Goal: Contribute content: Contribute content

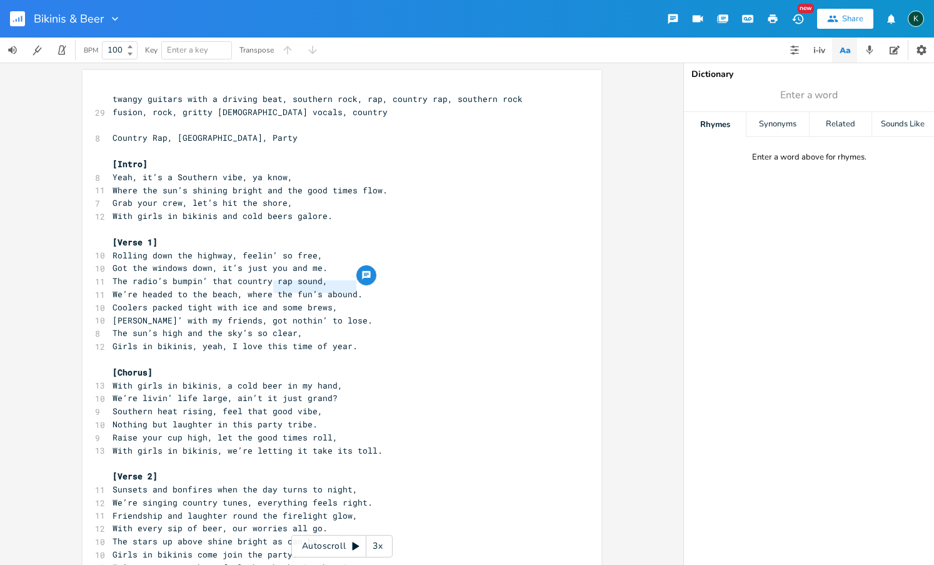
drag, startPoint x: 269, startPoint y: 287, endPoint x: 354, endPoint y: 286, distance: 84.4
click at [354, 288] on pre "We’re headed to the beach, where the fun’s abound." at bounding box center [335, 294] width 451 height 13
type textarea "there's fun to be found"
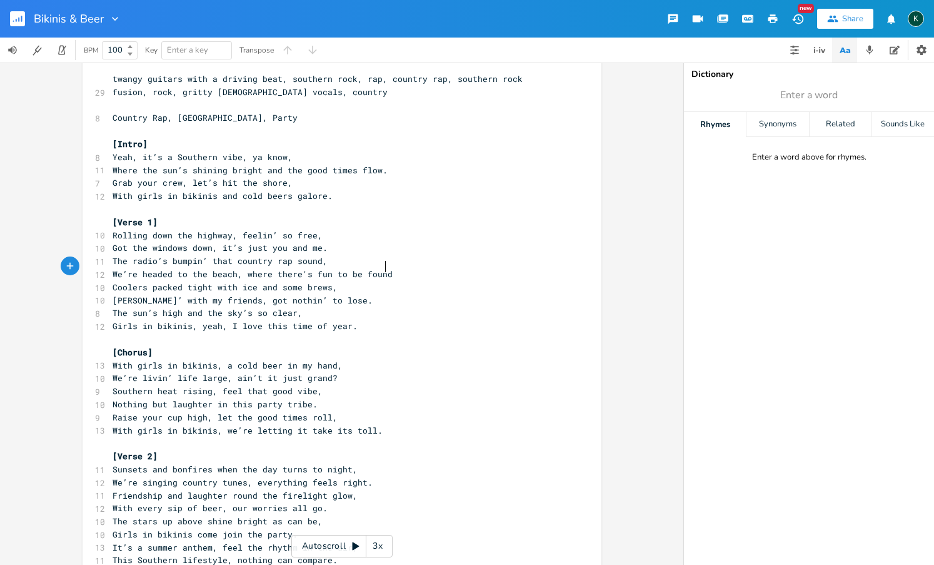
scroll to position [47, 0]
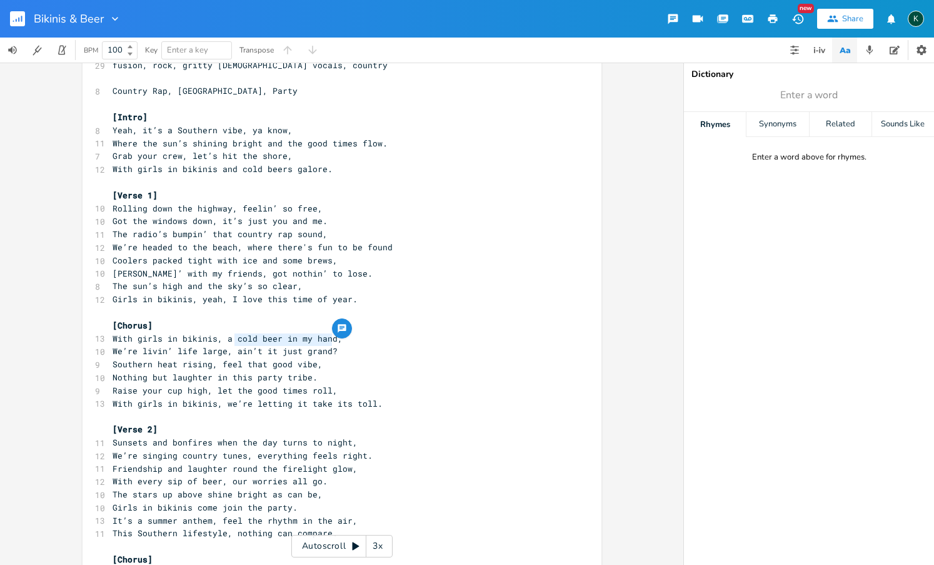
drag, startPoint x: 231, startPoint y: 341, endPoint x: 330, endPoint y: 341, distance: 98.8
click at [330, 345] on pre "We’re livin’ life large, ain’t it just grand?" at bounding box center [335, 351] width 451 height 13
type textarea "got my toes in the sand"
type textarea "vibe,"
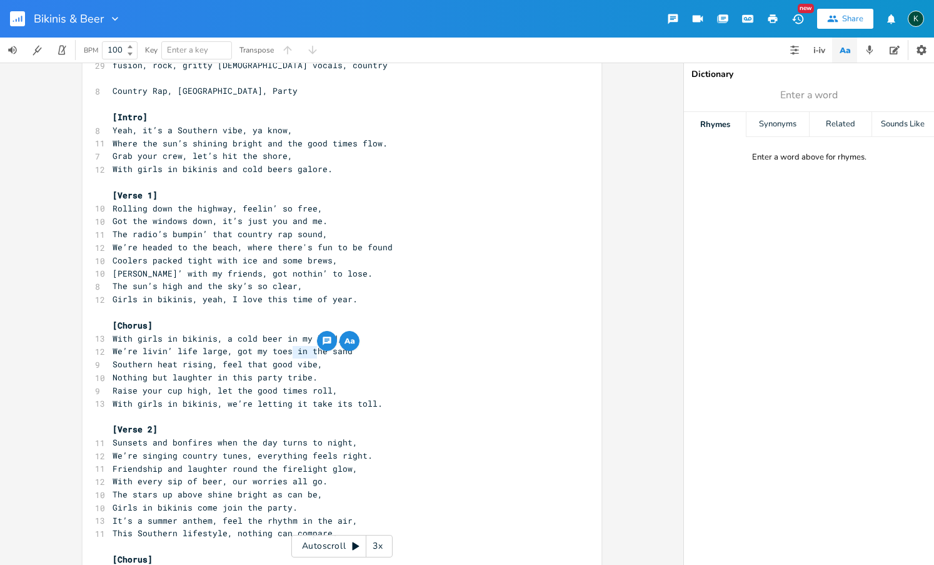
drag, startPoint x: 314, startPoint y: 356, endPoint x: 290, endPoint y: 353, distance: 24.5
click at [290, 358] on pre "Southern heat rising, feel that good vibe," at bounding box center [335, 364] width 451 height 13
click at [313, 358] on span "Southern heat rising, feel that good vibe," at bounding box center [218, 363] width 210 height 11
type textarea "that good vibe,"
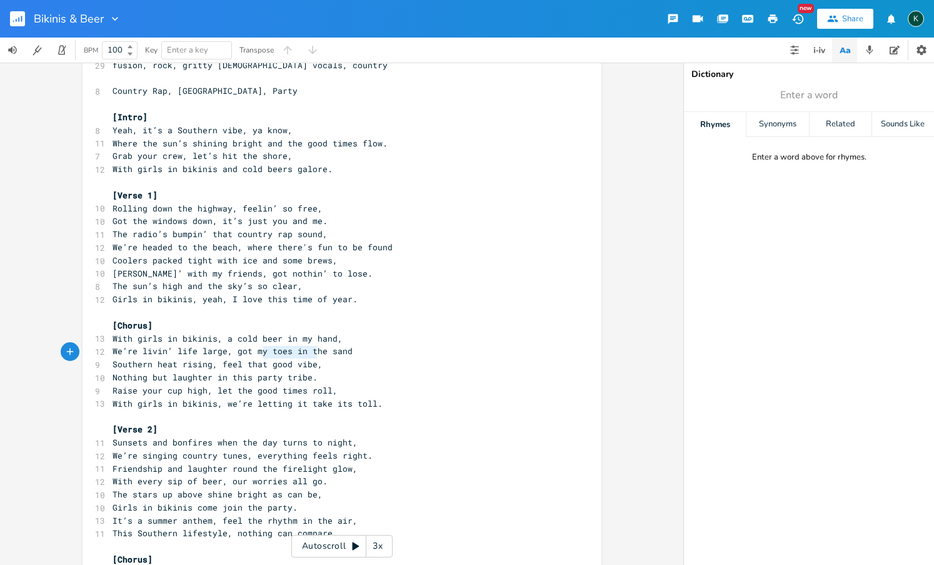
drag, startPoint x: 313, startPoint y: 355, endPoint x: 239, endPoint y: 352, distance: 73.8
click at [239, 358] on span "Southern heat rising, feel that good vibe," at bounding box center [218, 363] width 210 height 11
type textarea "e"
drag, startPoint x: 227, startPoint y: 350, endPoint x: 219, endPoint y: 346, distance: 8.4
click at [219, 358] on span "Southern heat rising, feel that good vibe," at bounding box center [218, 363] width 210 height 11
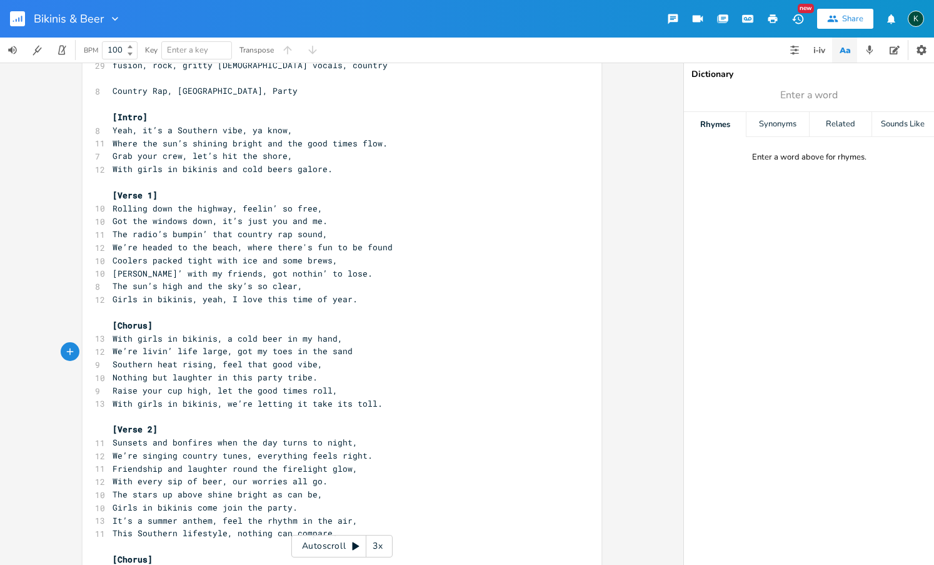
type textarea "f"
drag, startPoint x: 218, startPoint y: 351, endPoint x: 315, endPoint y: 353, distance: 97.6
click at [315, 358] on pre "Southern heat rising, feel that good vibe," at bounding box center [335, 364] width 451 height 13
type textarea "sweat starts to flow"
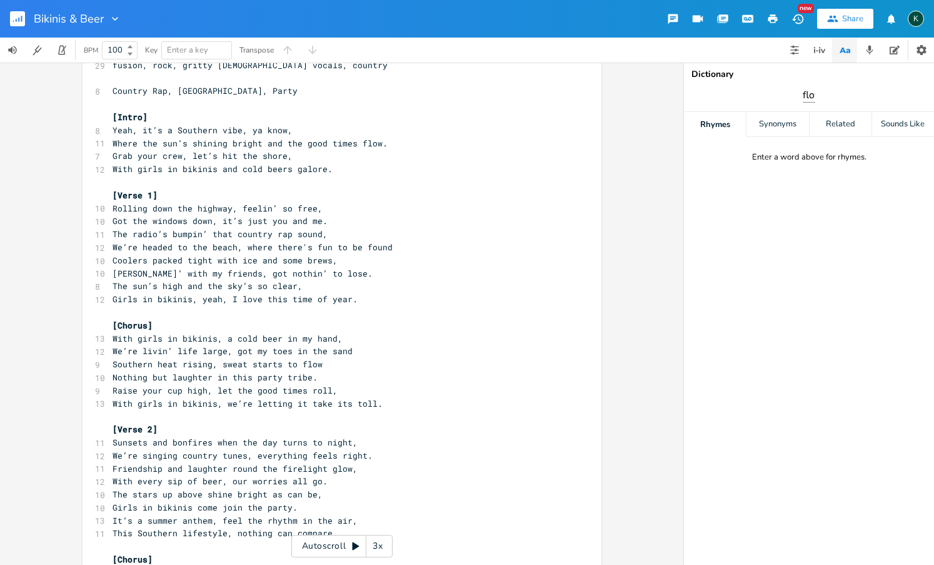
type input "flow"
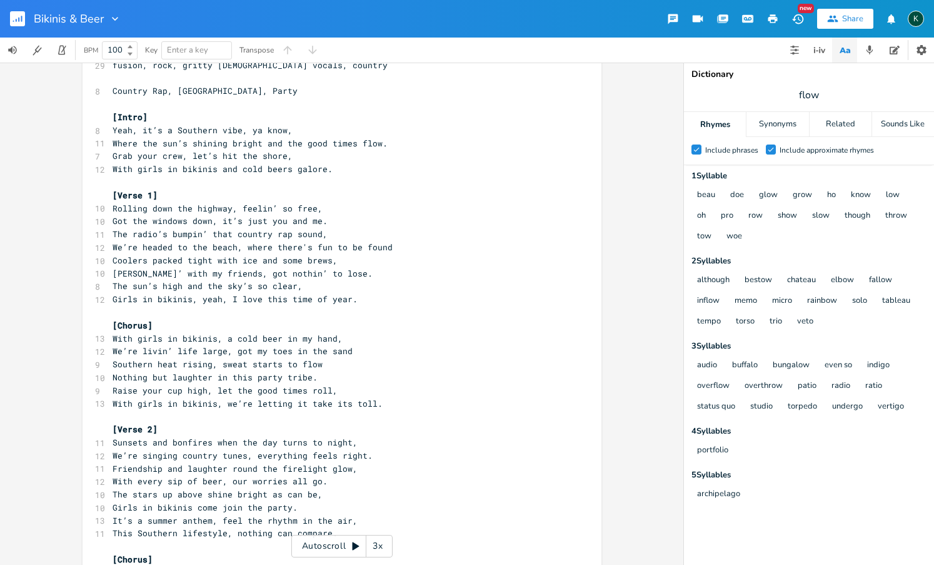
click at [371, 384] on pre "Raise your cup high, let the good times roll," at bounding box center [335, 390] width 451 height 13
type textarea "Nothing but laughter in this party tribe."
drag, startPoint x: 311, startPoint y: 367, endPoint x: 105, endPoint y: 364, distance: 206.4
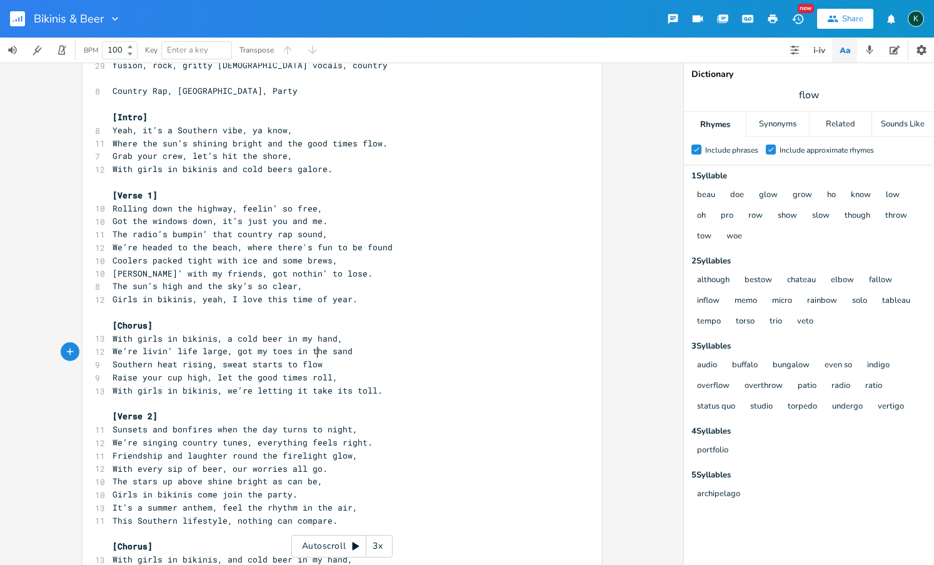
click at [331, 371] on pre "Raise your cup high, let the good times roll," at bounding box center [335, 377] width 451 height 13
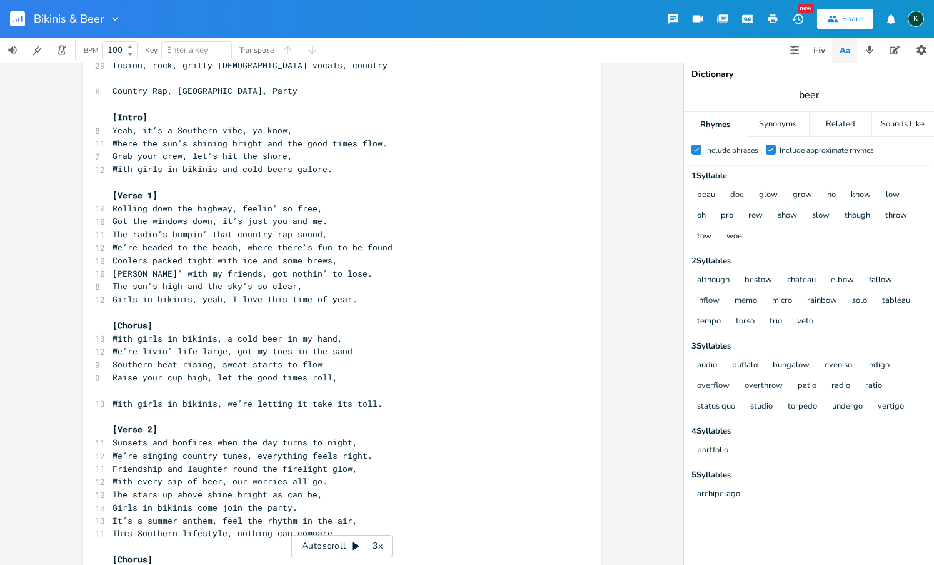
type input "beer"
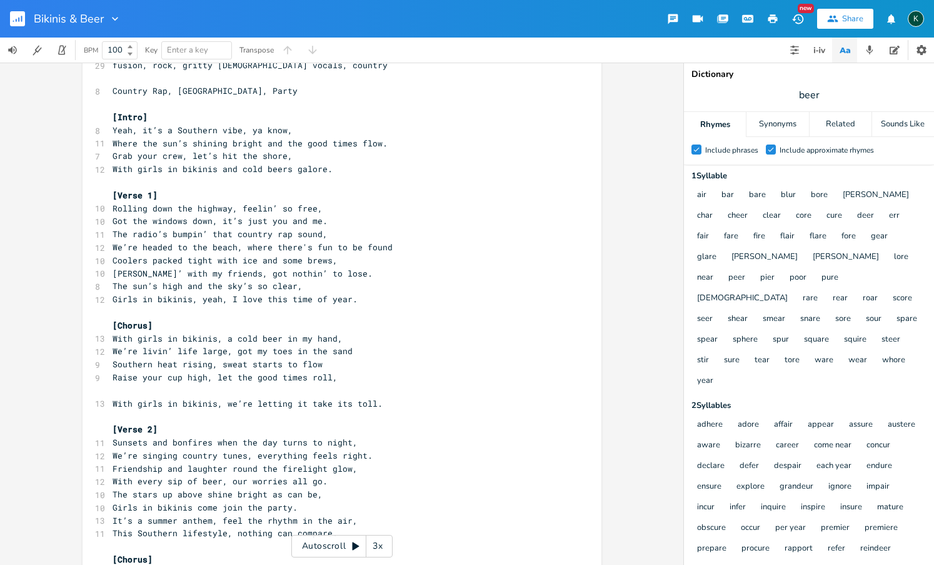
click at [771, 149] on icon "Check" at bounding box center [771, 150] width 8 height 8
click at [766, 149] on input "Check Include approximate rhymes" at bounding box center [766, 150] width 0 height 8
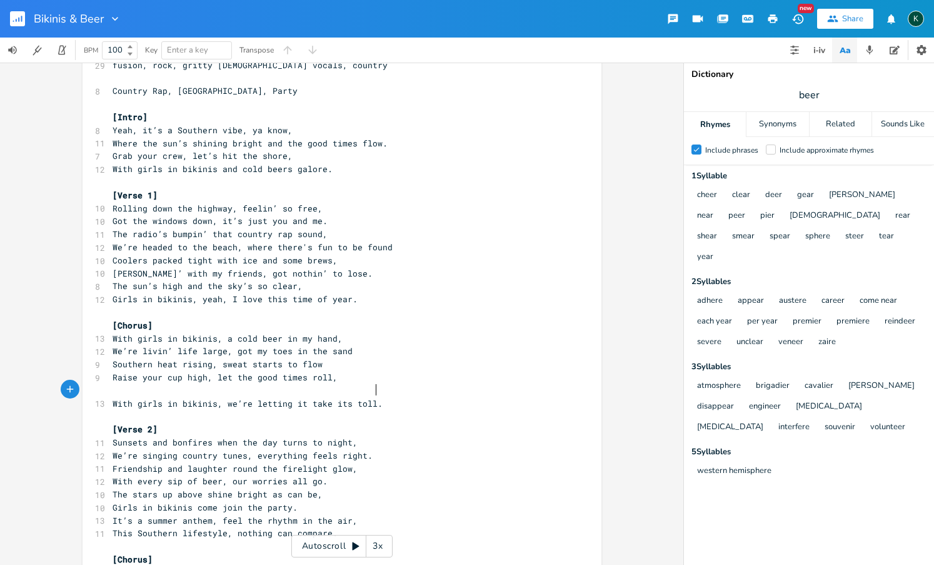
scroll to position [0, 0]
drag, startPoint x: 372, startPoint y: 392, endPoint x: 103, endPoint y: 391, distance: 268.9
type textarea "Got bikinis and beer"
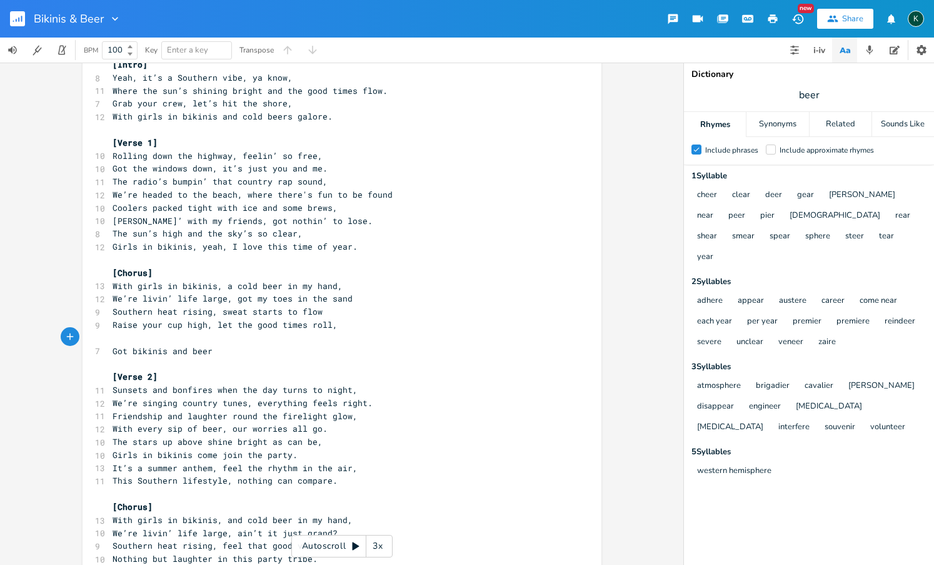
scroll to position [168, 0]
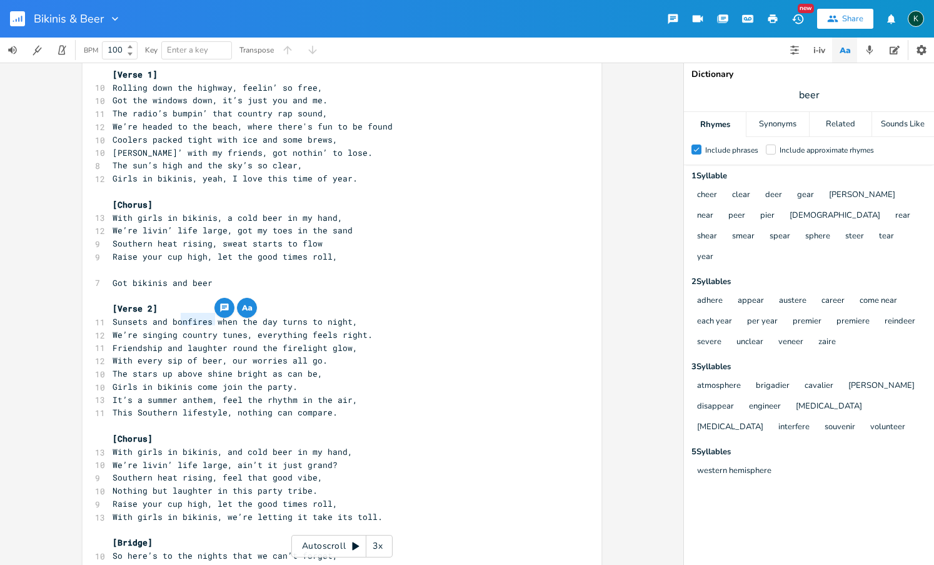
drag, startPoint x: 213, startPoint y: 320, endPoint x: 176, endPoint y: 319, distance: 36.3
click at [176, 329] on span "We’re singing country tunes, everything feels right." at bounding box center [243, 334] width 260 height 11
type textarea "some"
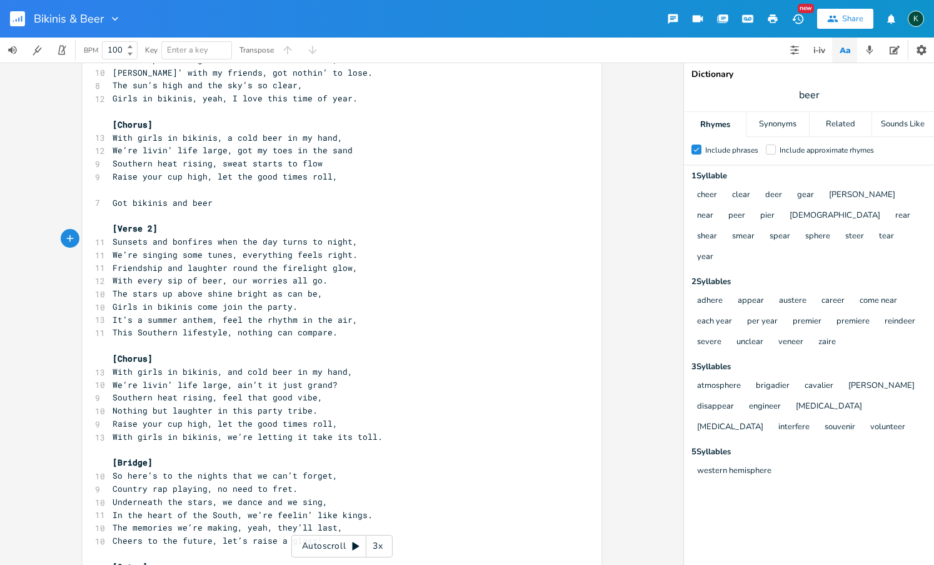
scroll to position [354, 0]
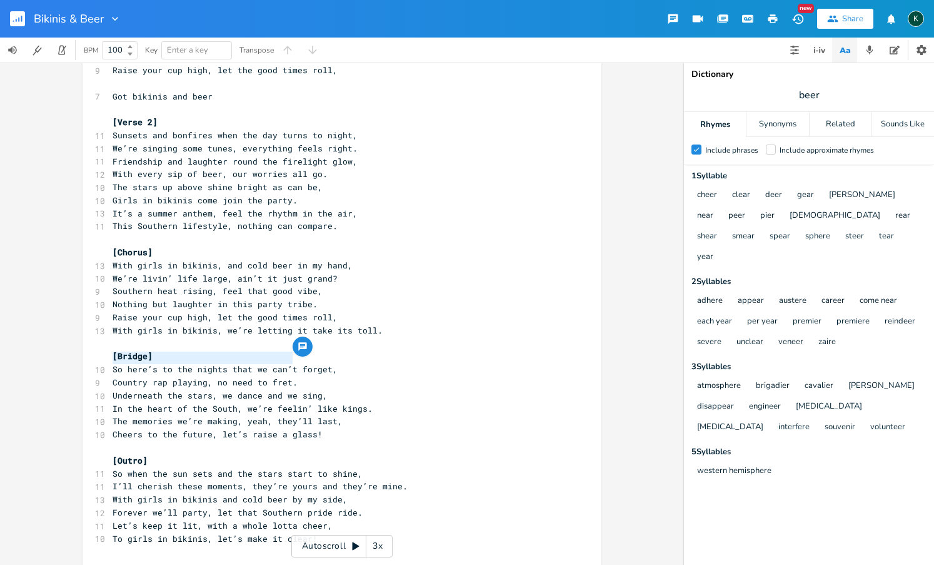
drag, startPoint x: 292, startPoint y: 359, endPoint x: 106, endPoint y: 360, distance: 185.7
click at [110, 376] on pre "Country rap playing, no need to fret." at bounding box center [335, 382] width 451 height 13
type textarea "Bikinis and beer, I go"
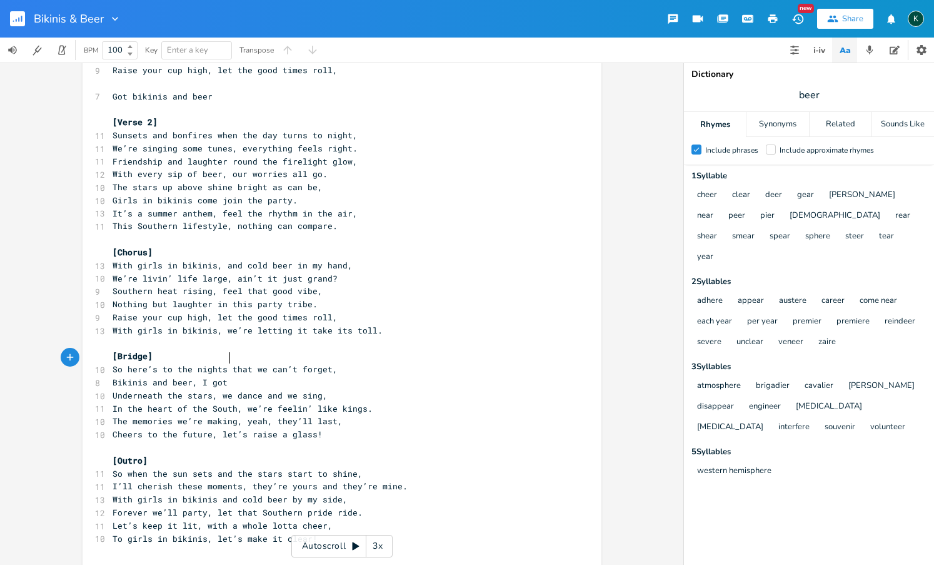
type textarea "t o"
type textarea "no regrets"
drag, startPoint x: 109, startPoint y: 508, endPoint x: 316, endPoint y: 508, distance: 207.6
click at [316, 532] on pre "To girls in bikinis, let’s make it clear!" at bounding box center [335, 538] width 451 height 13
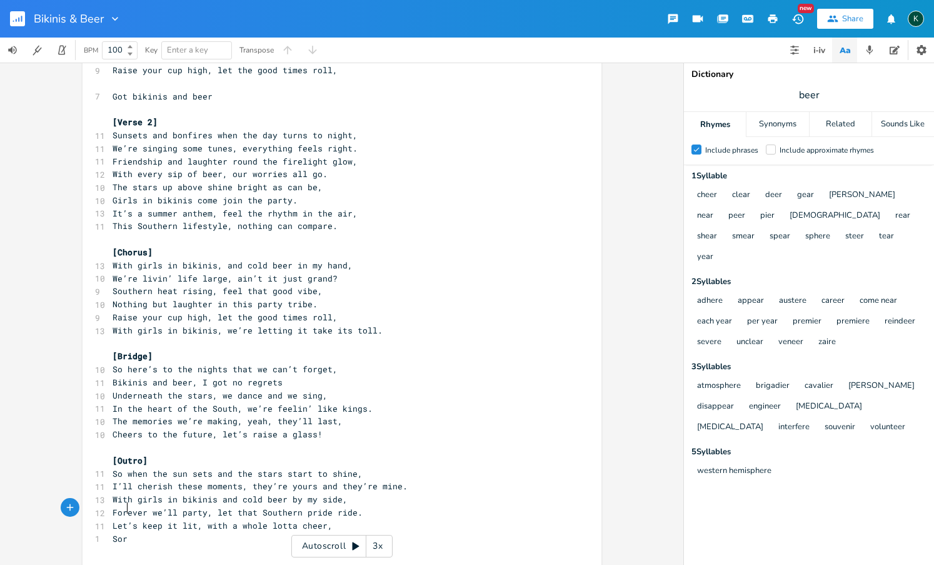
type textarea "Sor"
type textarea "raise yuoupr"
type textarea "our cup,"
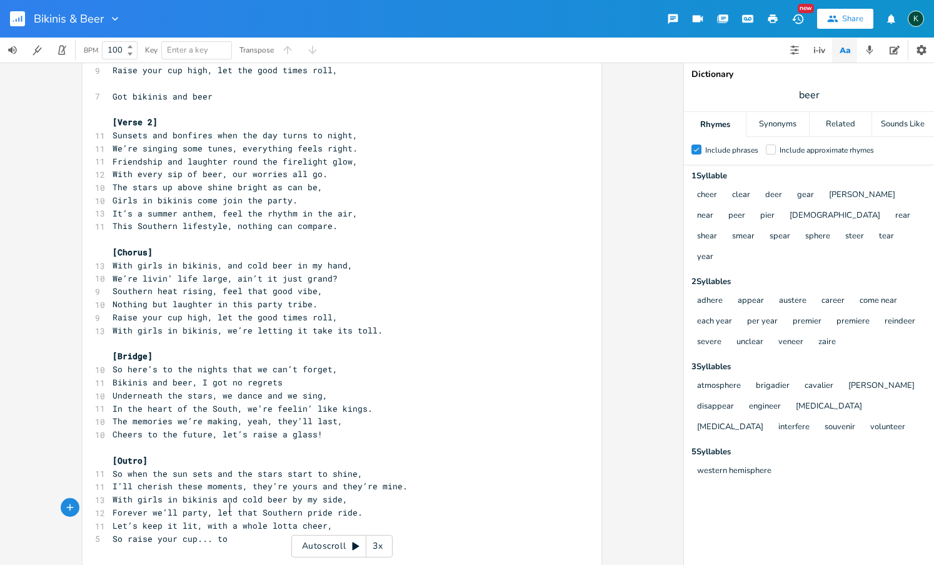
scroll to position [0, 14]
type textarea "... to bikinis and beer"
click at [213, 533] on span "So raise your cup... to bikinis and beer" at bounding box center [213, 538] width 200 height 11
click at [113, 545] on span "to bikinis and beer" at bounding box center [160, 550] width 95 height 11
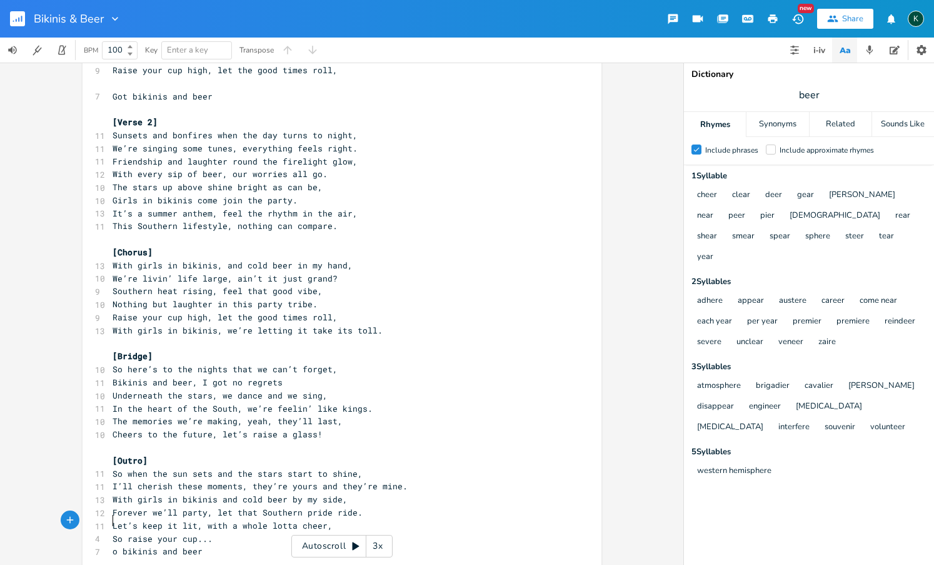
type textarea "T"
click at [219, 558] on pre "​" at bounding box center [335, 564] width 451 height 13
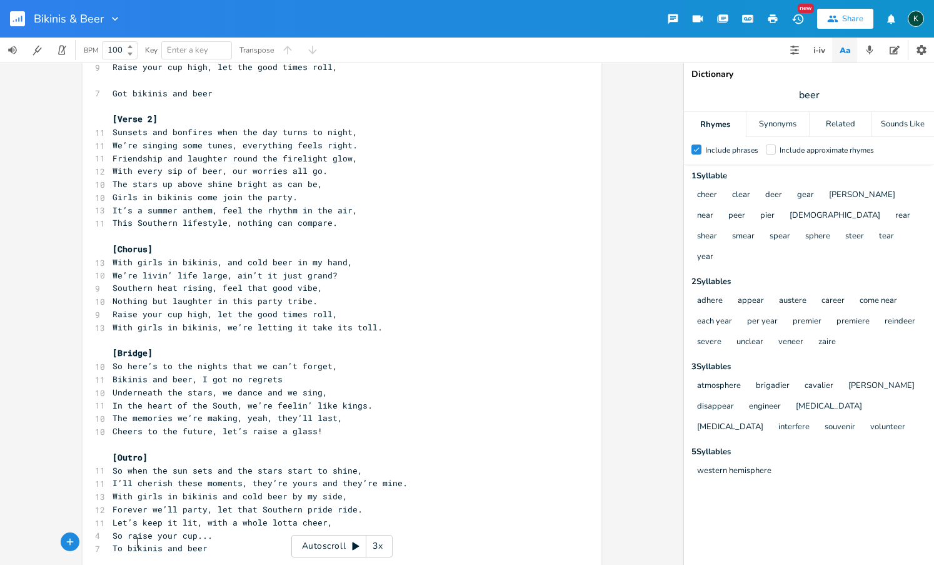
type textarea "[spone"
type textarea "[PERSON_NAME]]"
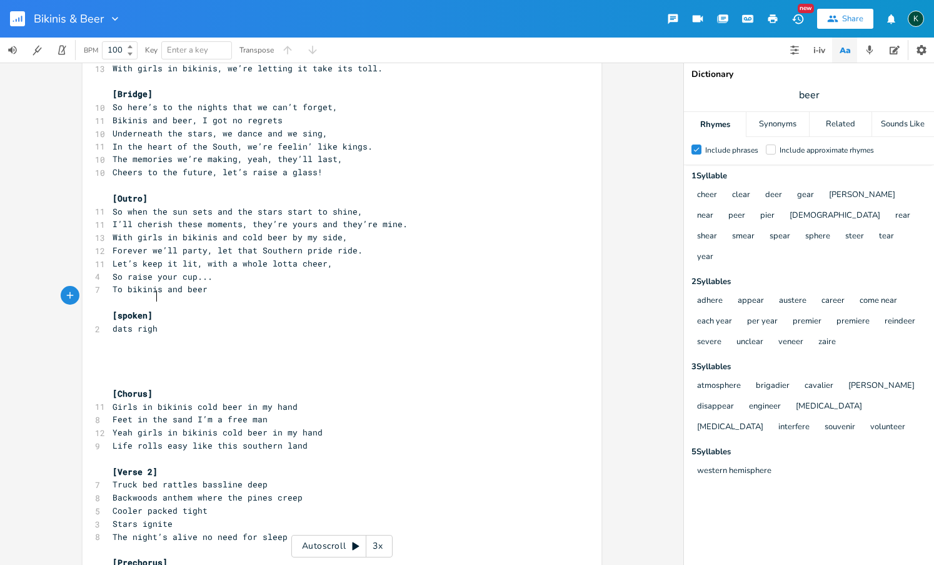
type textarea "dats right"
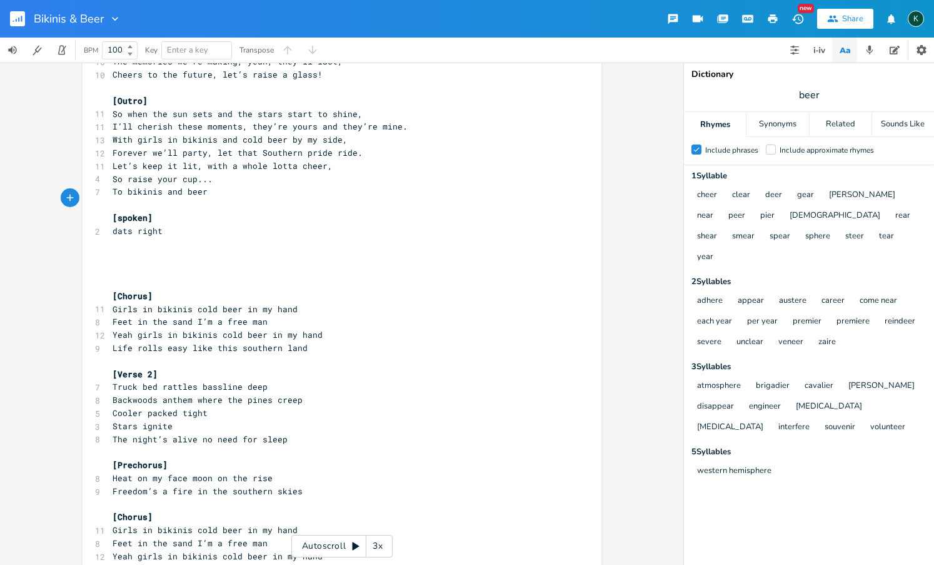
scroll to position [716, 0]
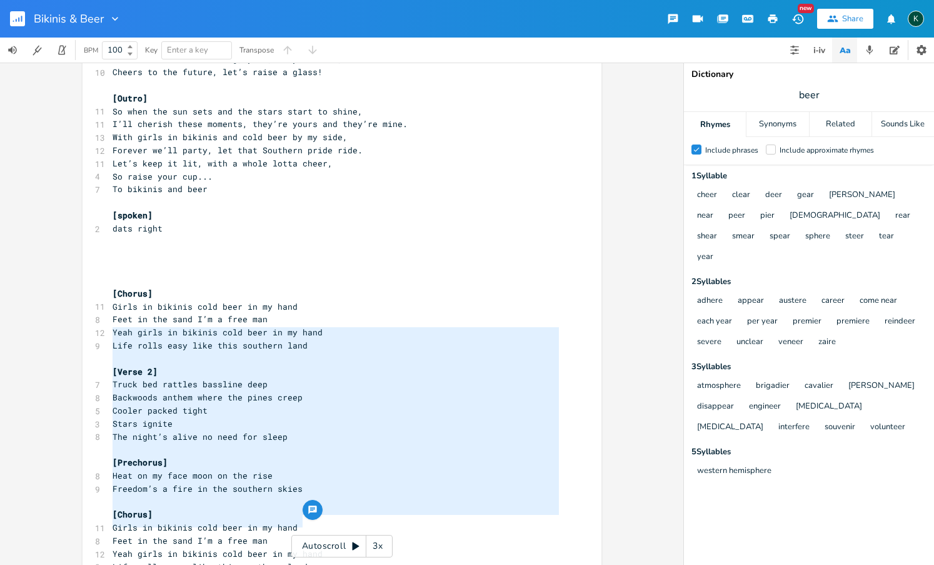
type textarea "[Verse 2] Truck bed rattles bassline deep Backwoods anthem where the pines cree…"
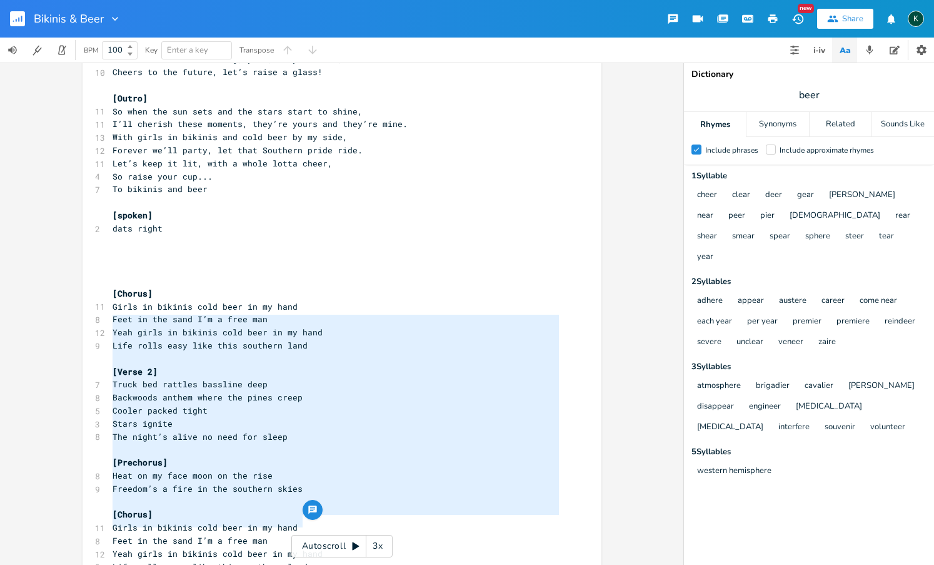
drag, startPoint x: 301, startPoint y: 519, endPoint x: 104, endPoint y: 323, distance: 278.1
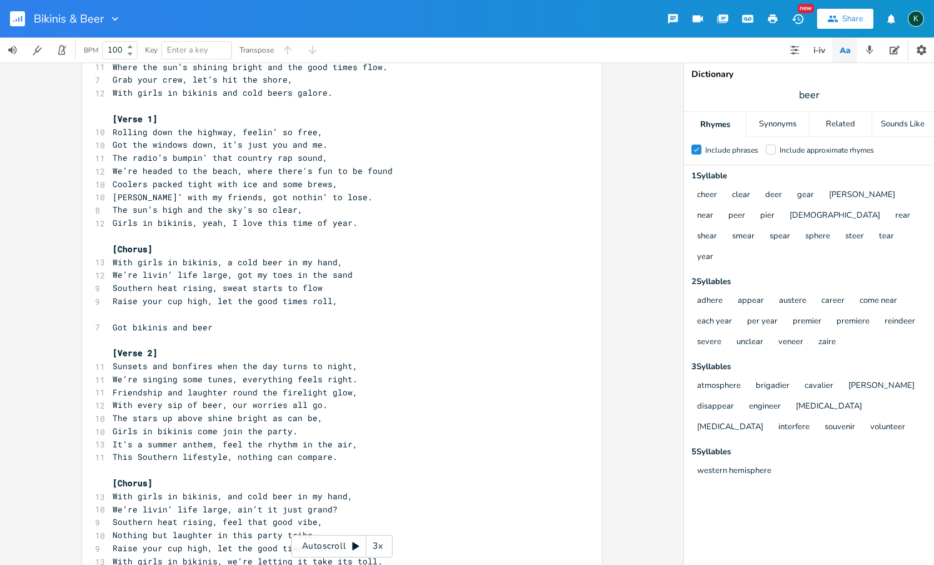
scroll to position [0, 0]
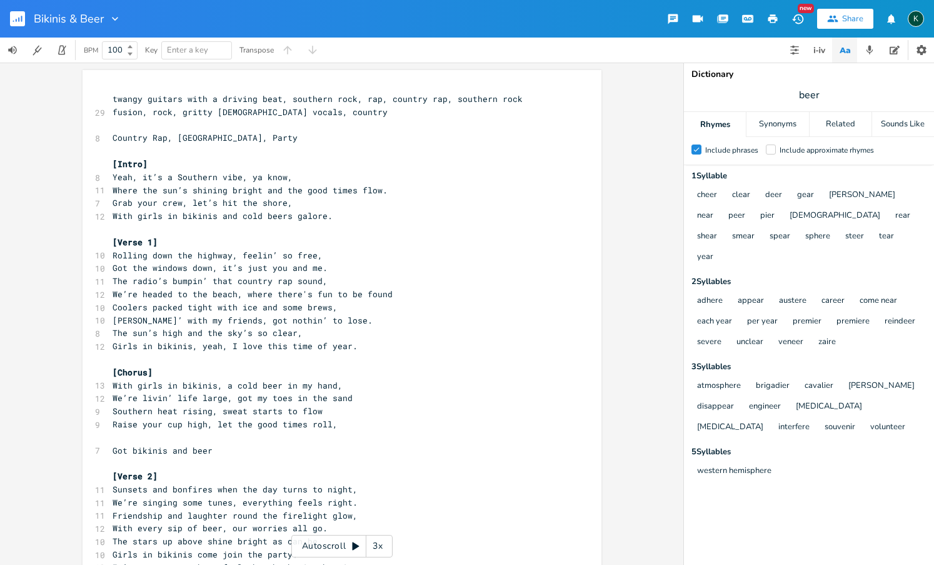
click at [121, 431] on pre "​" at bounding box center [335, 437] width 451 height 13
type textarea "Let's make a toast to the things we hold deer"
type textarea "ar,"
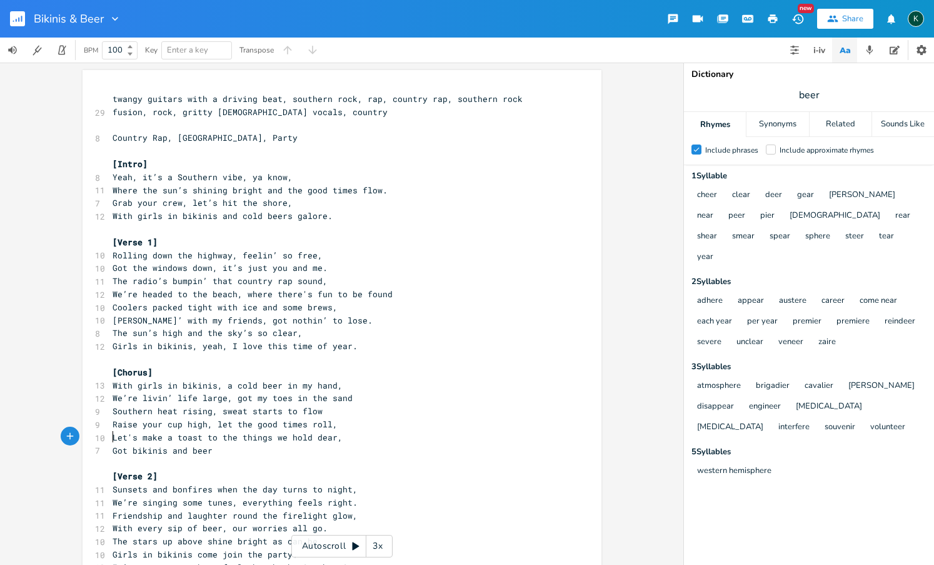
click at [113, 445] on span "Got bikinis and beer" at bounding box center [163, 450] width 100 height 11
type textarea "My tow"
type textarea "wo favorite things [croud"
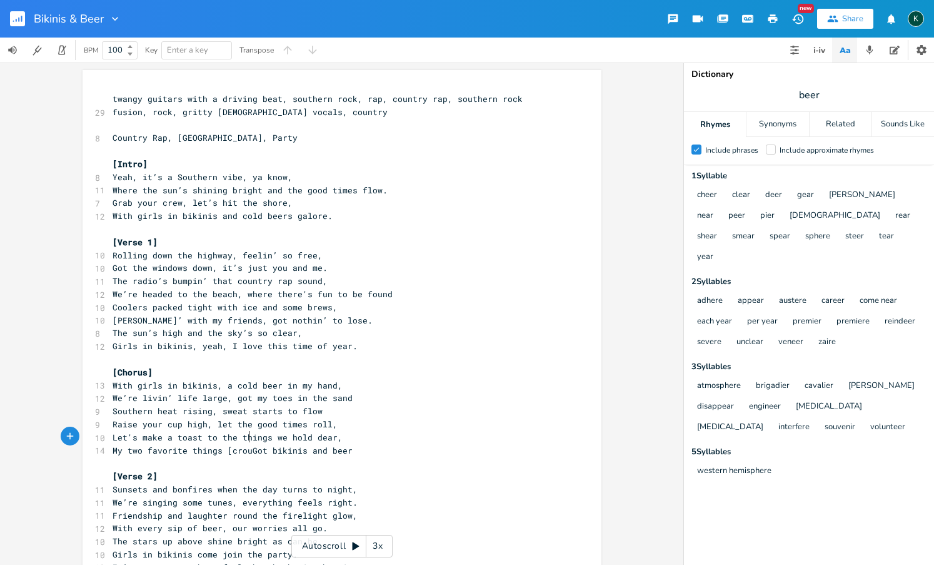
scroll to position [0, 77]
type textarea "w"
type textarea "d shouts] t"
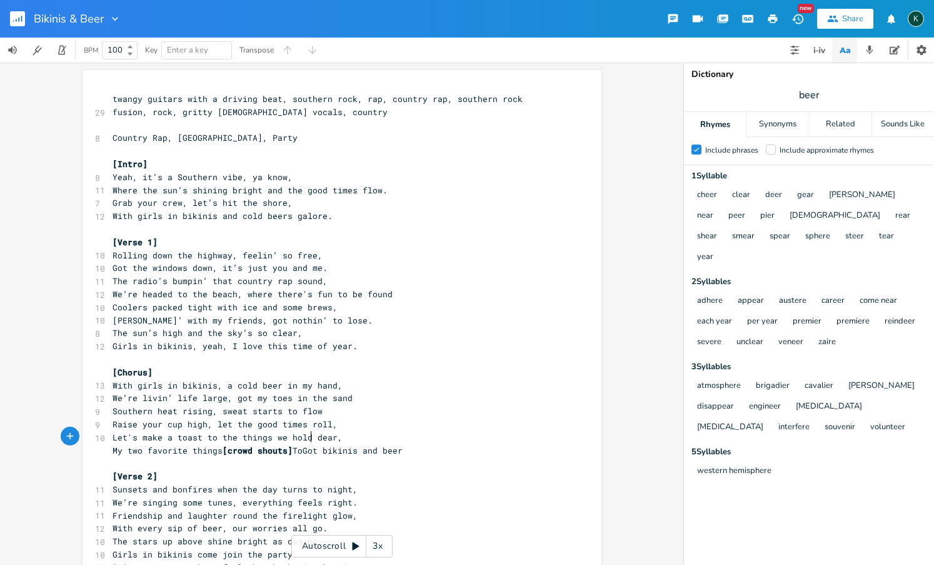
type textarea "To"
click at [276, 456] on pre "​" at bounding box center [335, 462] width 451 height 13
click at [312, 445] on span "My two favorite things [crowd shouts] To bikinis and beer" at bounding box center [250, 450] width 275 height 11
click at [216, 445] on span "My two favorite things [crowd shouts] bikinis and beer" at bounding box center [243, 450] width 260 height 11
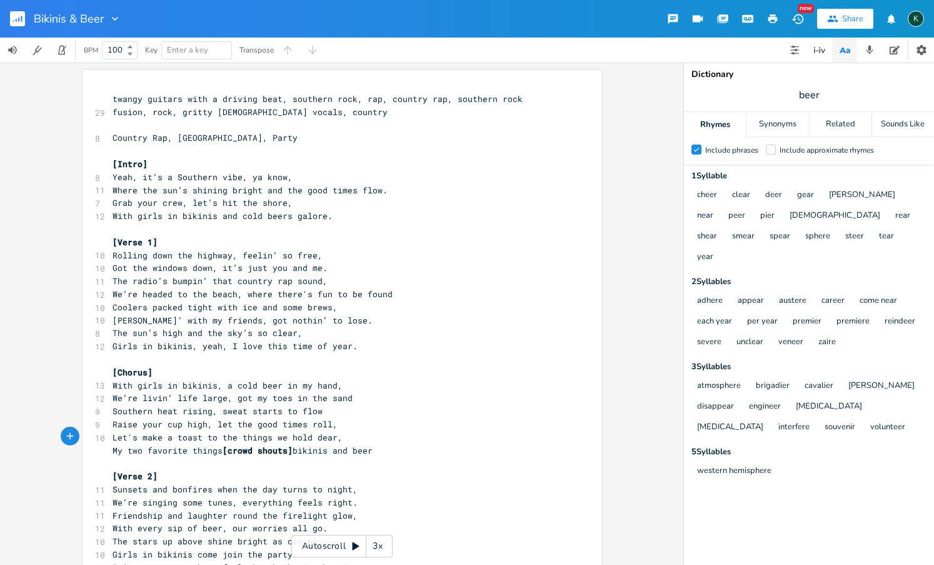
type textarea ":"
click at [231, 445] on span "[crowd shouts]" at bounding box center [263, 450] width 70 height 11
type textarea "music stops and the"
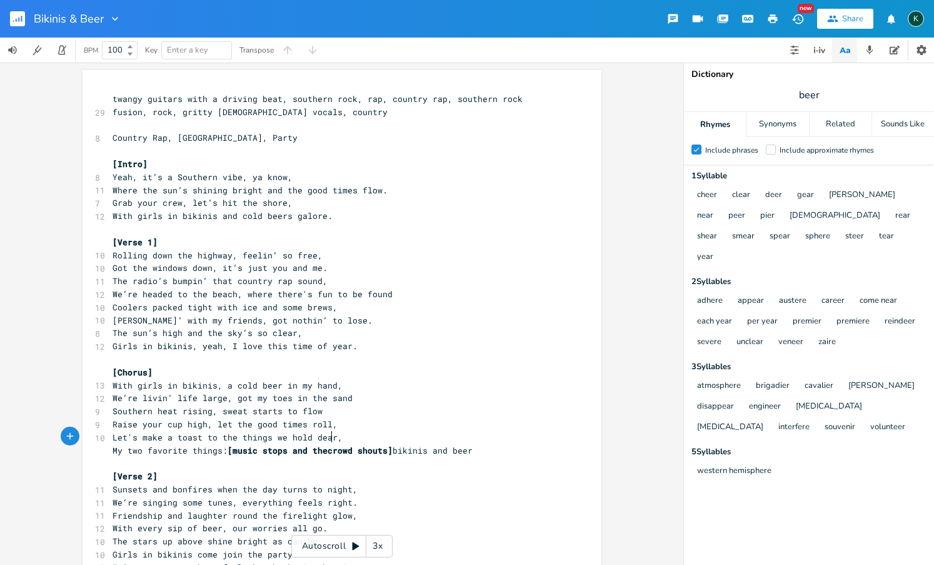
scroll to position [0, 63]
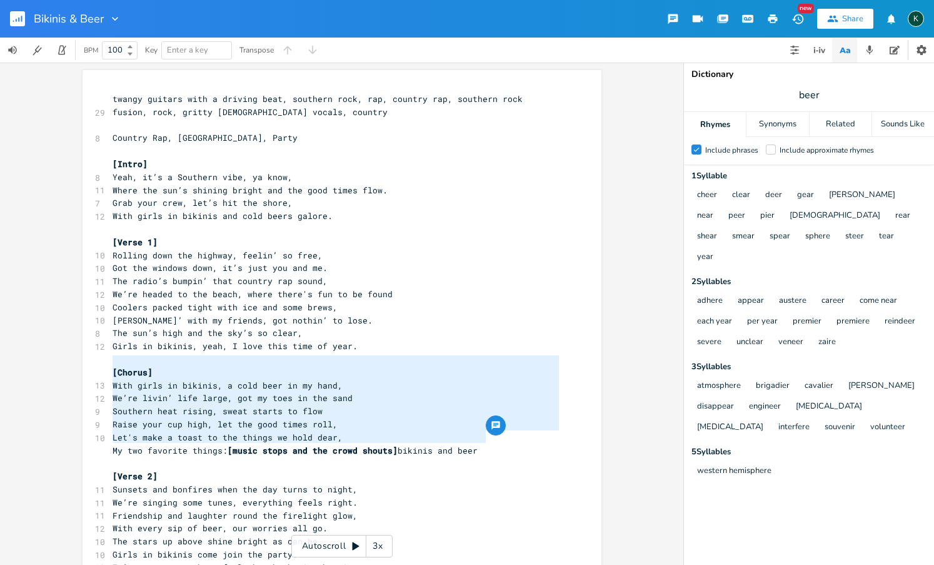
drag, startPoint x: 490, startPoint y: 438, endPoint x: 99, endPoint y: 365, distance: 397.4
click at [73, 363] on div "[Chorus] With girls in bikinis, a cold beer in my hand, We’re livin’ life large…" at bounding box center [341, 314] width 683 height 502
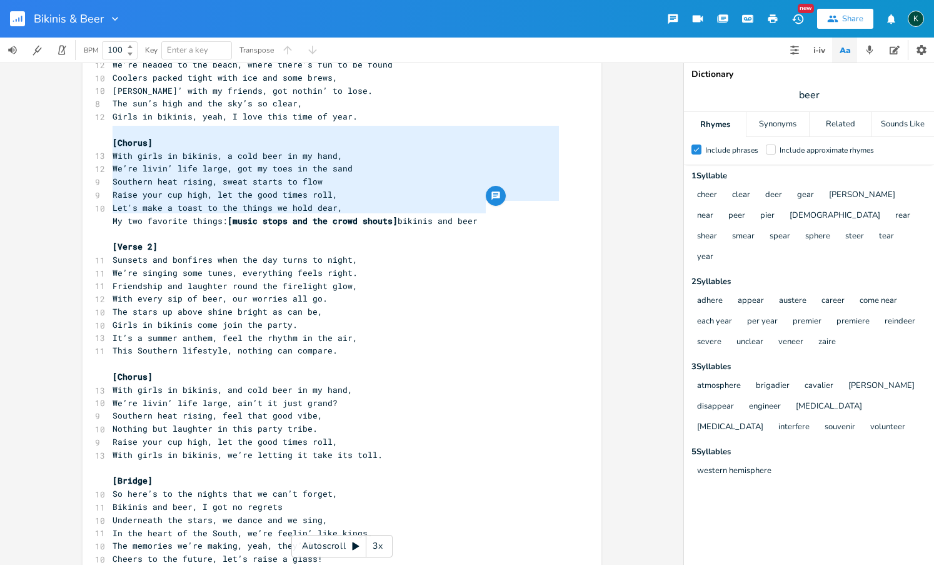
scroll to position [375, 0]
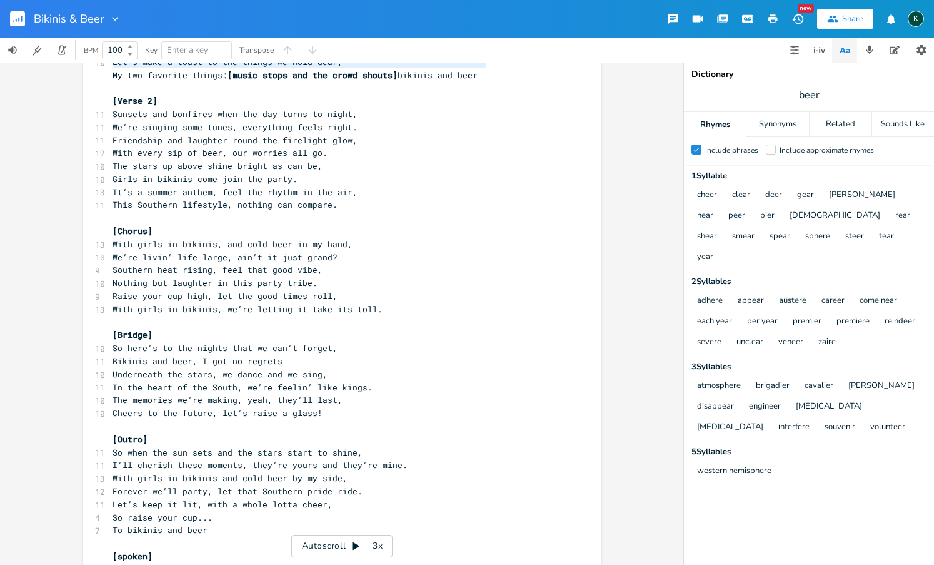
type textarea "[Chorus] With girls in bikinis, a cold beer in my hand, We’re livin’ life large…"
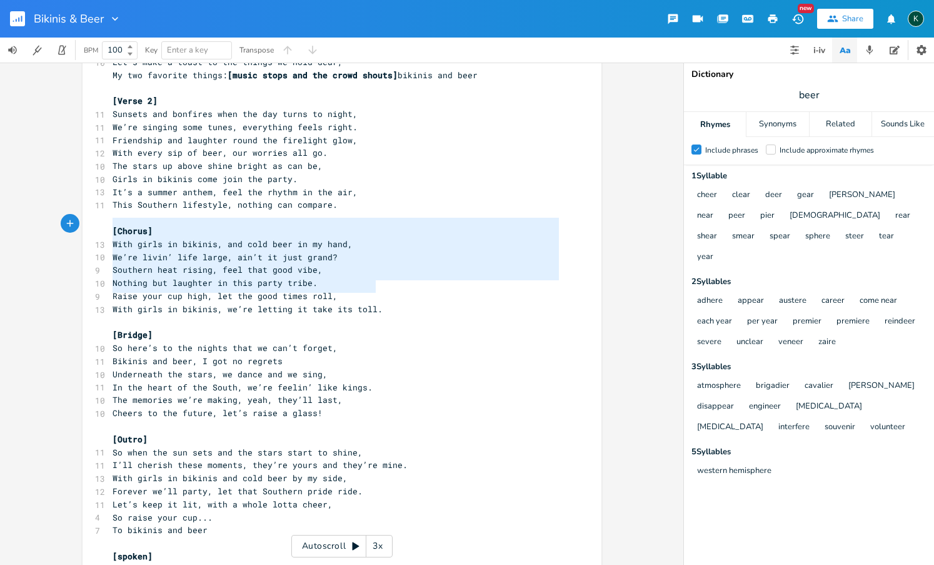
type textarea "[Chorus] With girls in bikinis, and cold beer in my hand, We’re livin’ life lar…"
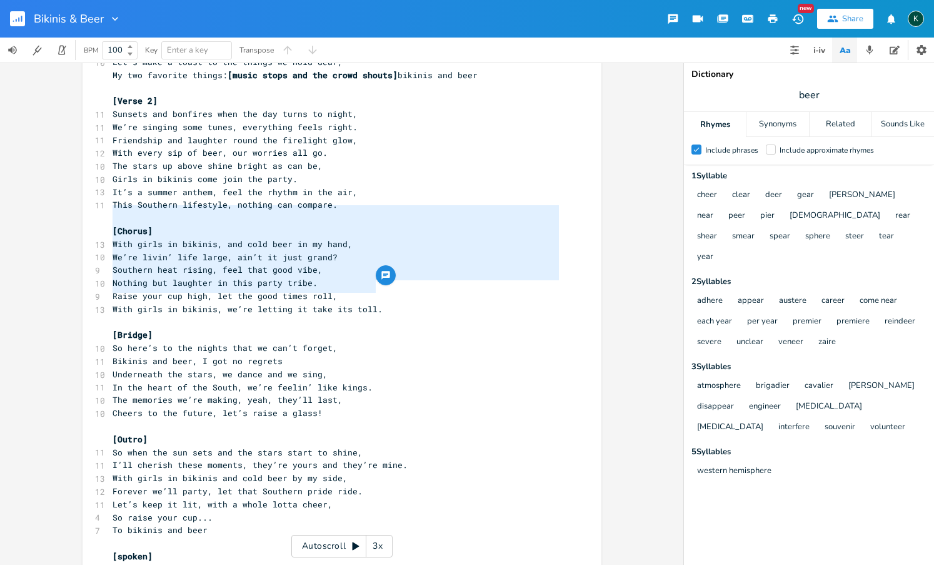
drag, startPoint x: 374, startPoint y: 288, endPoint x: 79, endPoint y: 213, distance: 304.1
click at [83, 213] on div "[Chorus] With girls in bikinis, and cold beer in my hand, We’re livin’ life lar…" at bounding box center [342, 215] width 519 height 1041
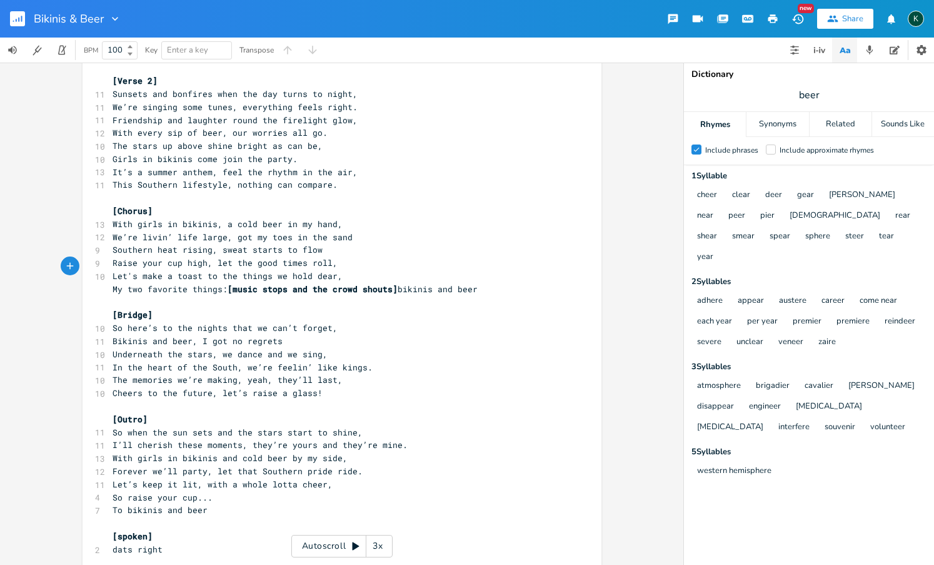
scroll to position [503, 0]
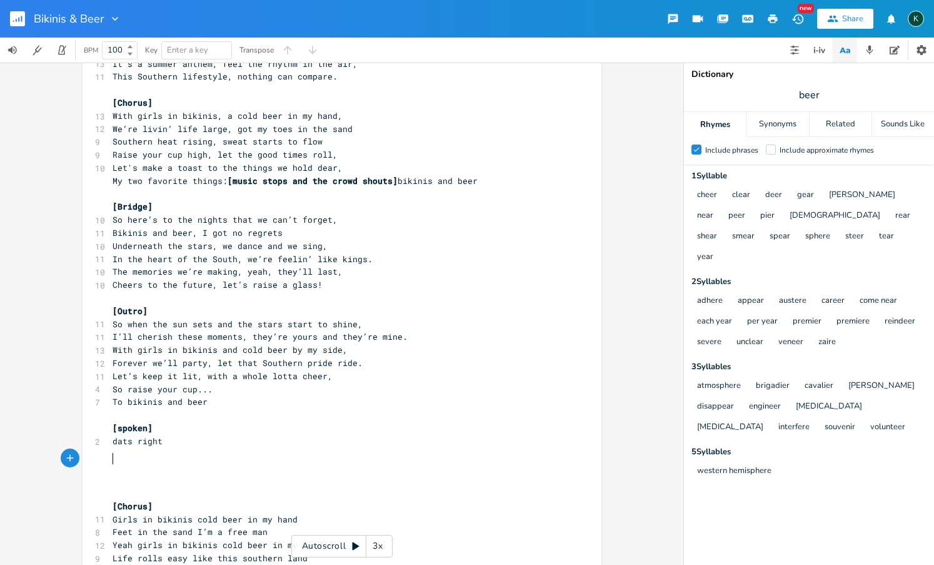
type textarea "[Chorus] Girls in bikinis cold beer in my hand Feet in the sand I’m a free man …"
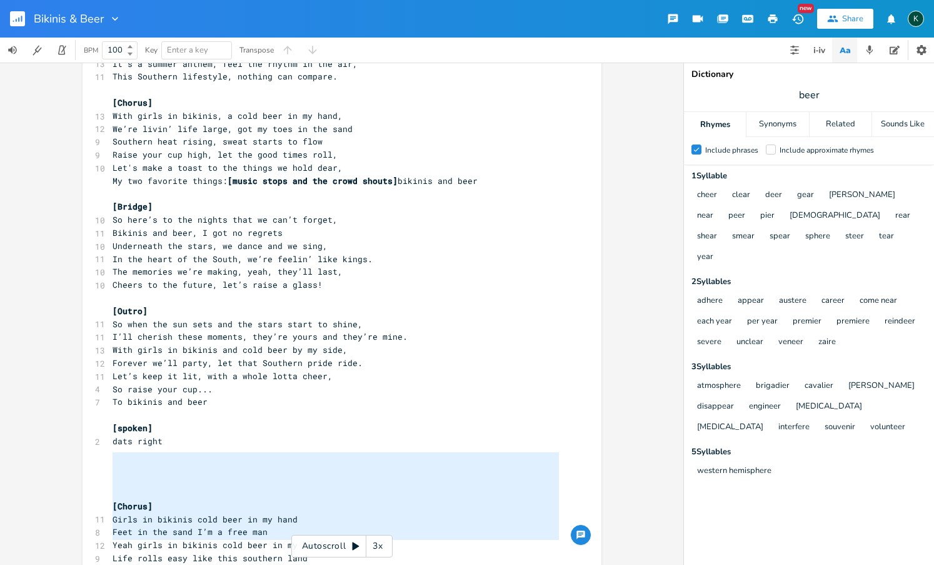
drag, startPoint x: 117, startPoint y: 455, endPoint x: 205, endPoint y: 583, distance: 155.6
click at [205, 564] on html "Bikinis & Beer New Share K BPM 100 Key Enter a key Transpose [Chorus] Girls in …" at bounding box center [467, 282] width 934 height 565
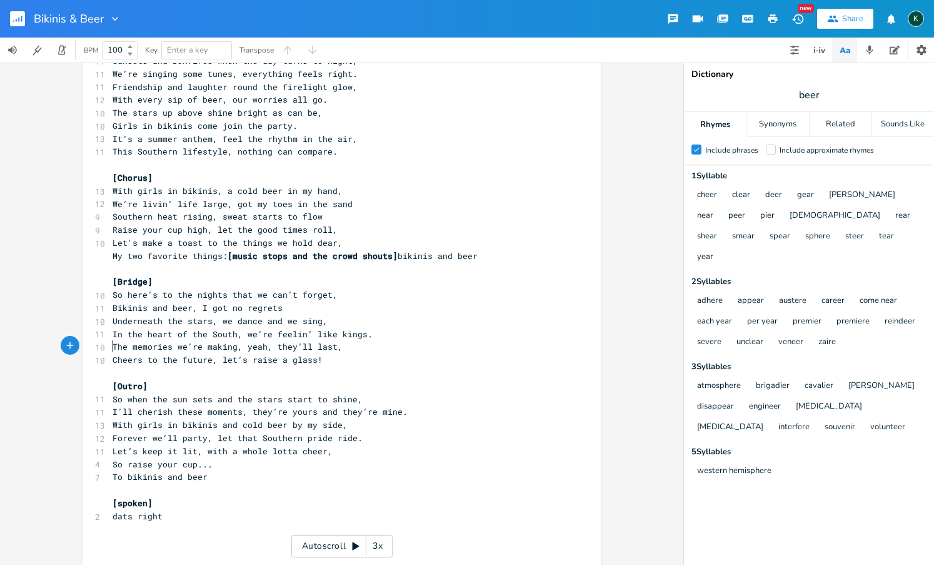
click at [120, 366] on pre "​" at bounding box center [335, 372] width 451 height 13
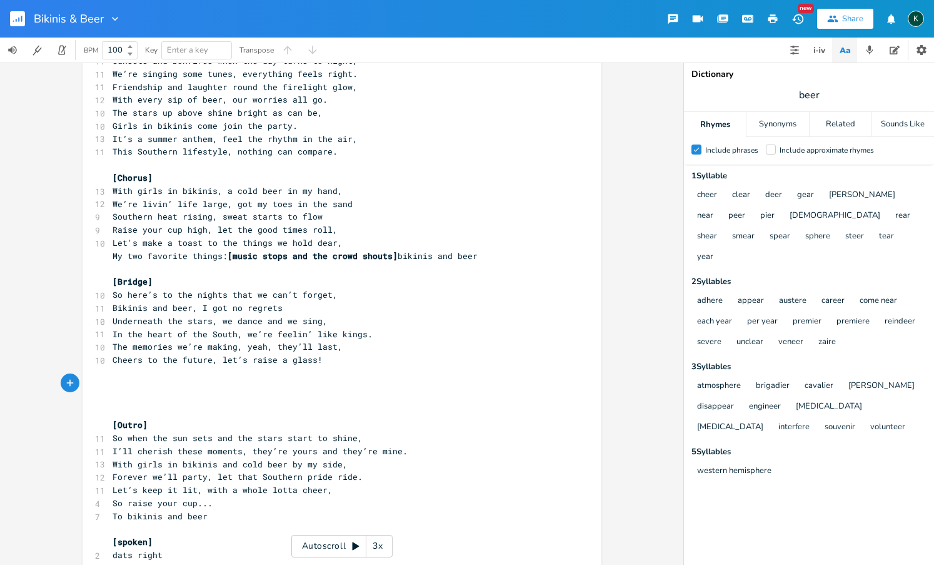
click at [119, 380] on pre "​" at bounding box center [335, 386] width 451 height 13
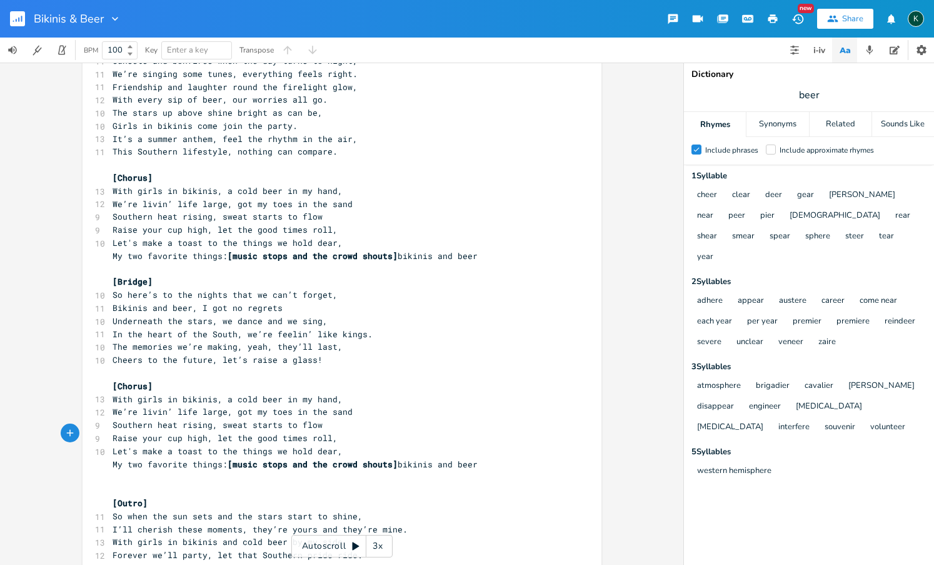
click at [132, 470] on pre "​" at bounding box center [335, 476] width 451 height 13
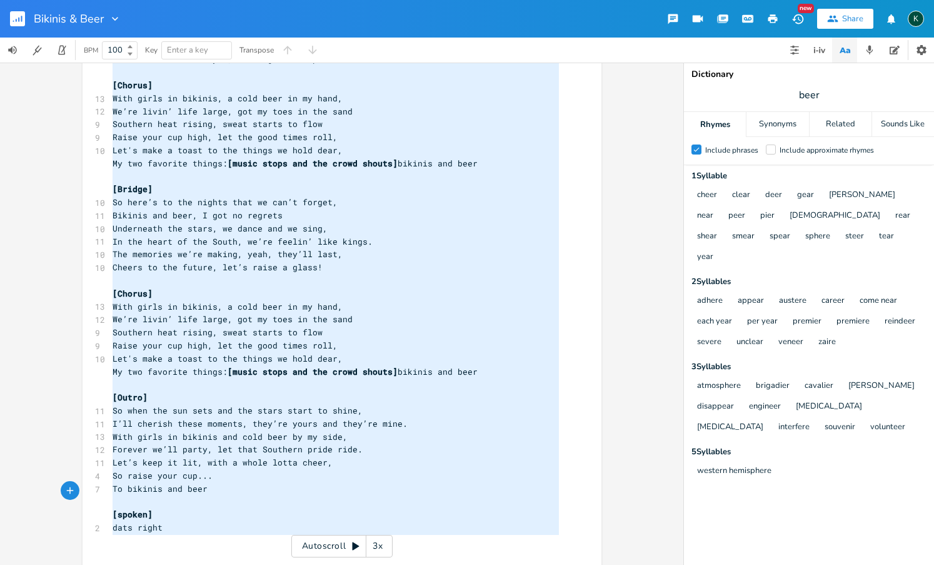
scroll to position [0, 0]
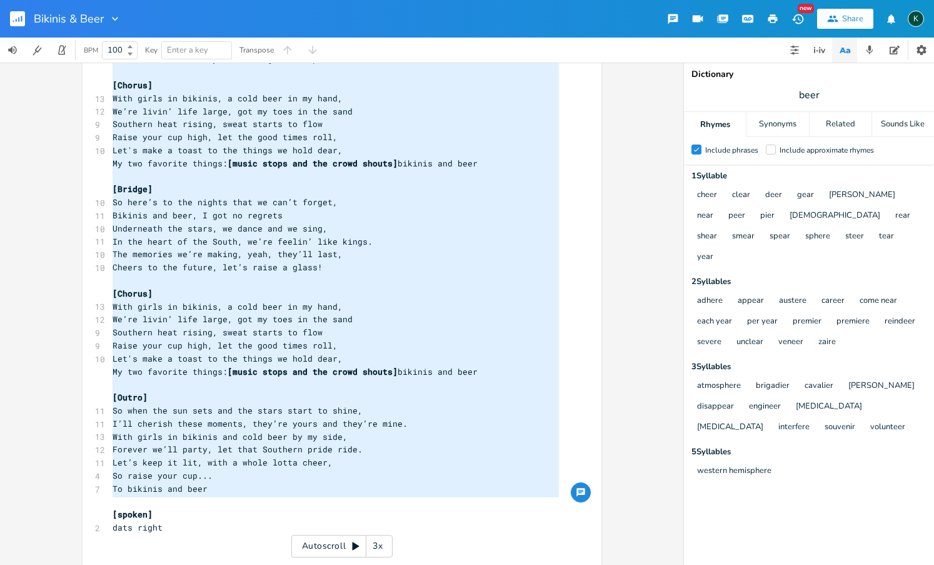
drag, startPoint x: 108, startPoint y: 162, endPoint x: 243, endPoint y: 506, distance: 370.0
click at [243, 506] on div "29 twangy guitars with a driving beat, southern rock, rap, country rap, souther…" at bounding box center [335, 79] width 451 height 1014
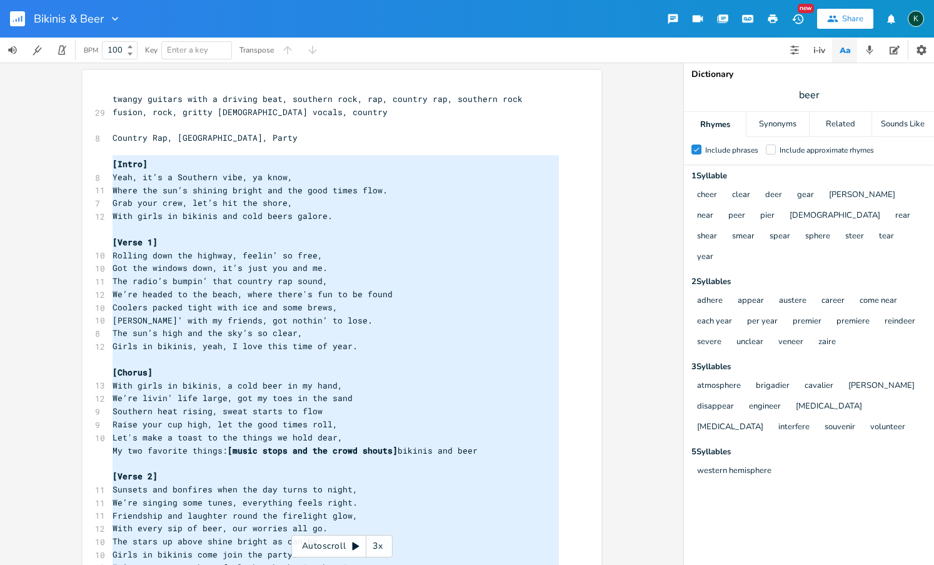
type textarea "[Lorem] Ipsu, do’s a Consecte adip, el sedd, Eiusm tem inc’u laboree dolore mag…"
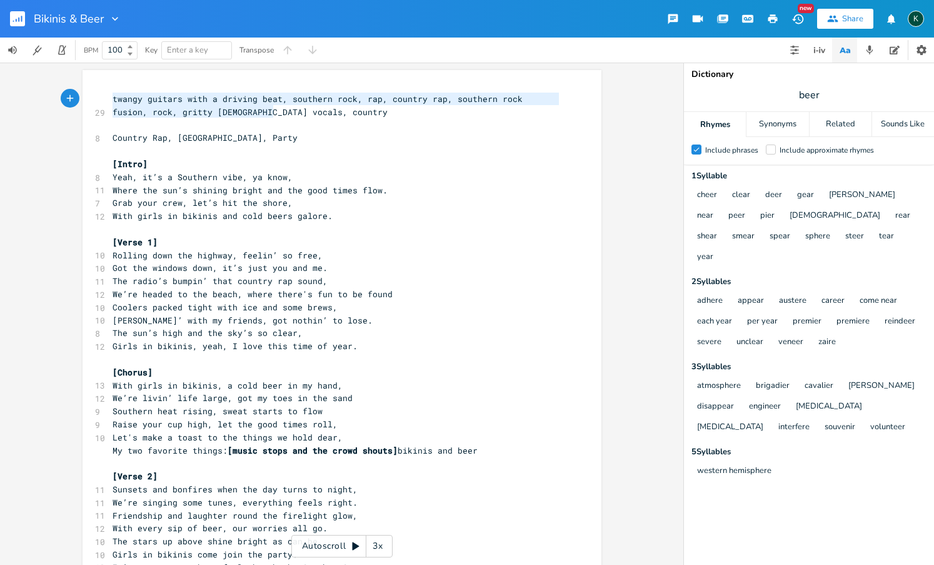
drag, startPoint x: 276, startPoint y: 114, endPoint x: 98, endPoint y: 93, distance: 180.0
type textarea "twangy guitars with a driving beat, southern rock, rap, country rap, southern r…"
